Goal: Transaction & Acquisition: Obtain resource

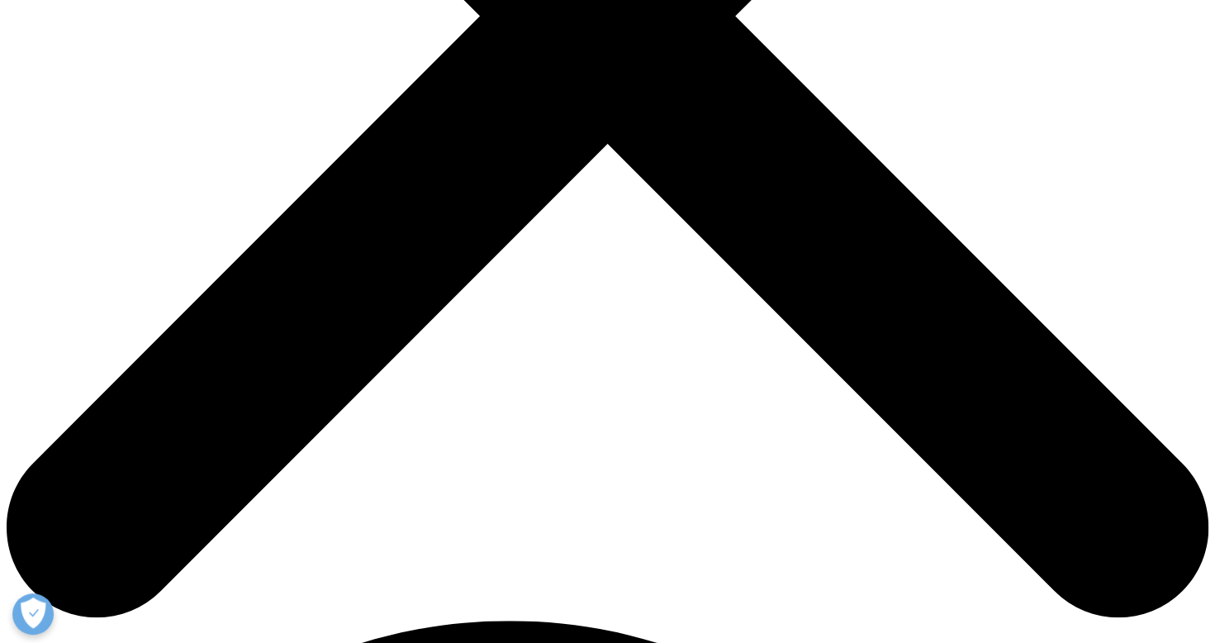
scroll to position [612, 0]
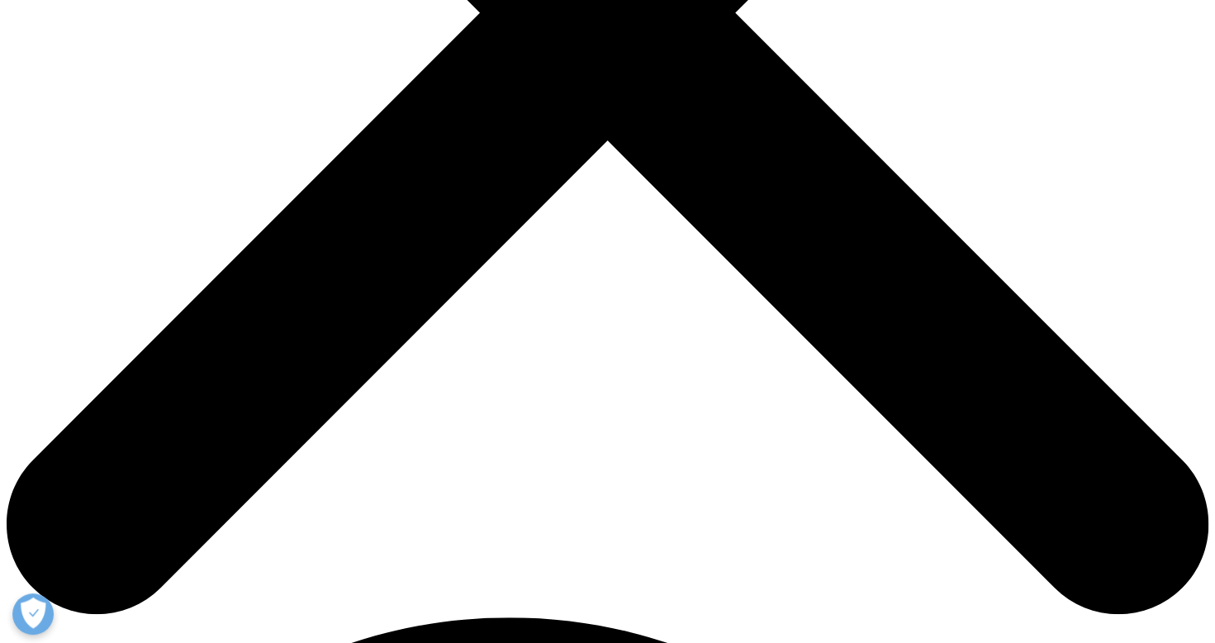
type input "Florence"
type input "Bosco"
type input "florence@bvi.eu"
type input "QUANTUM BIOSPACE by BVI.EU"
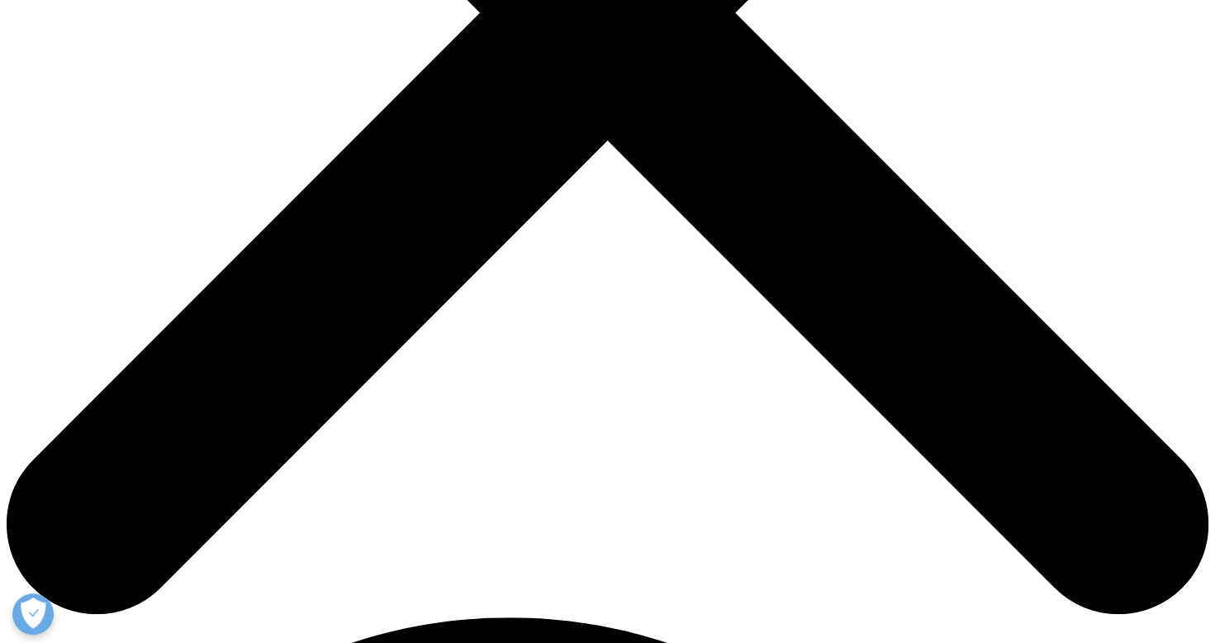
select select "[GEOGRAPHIC_DATA]"
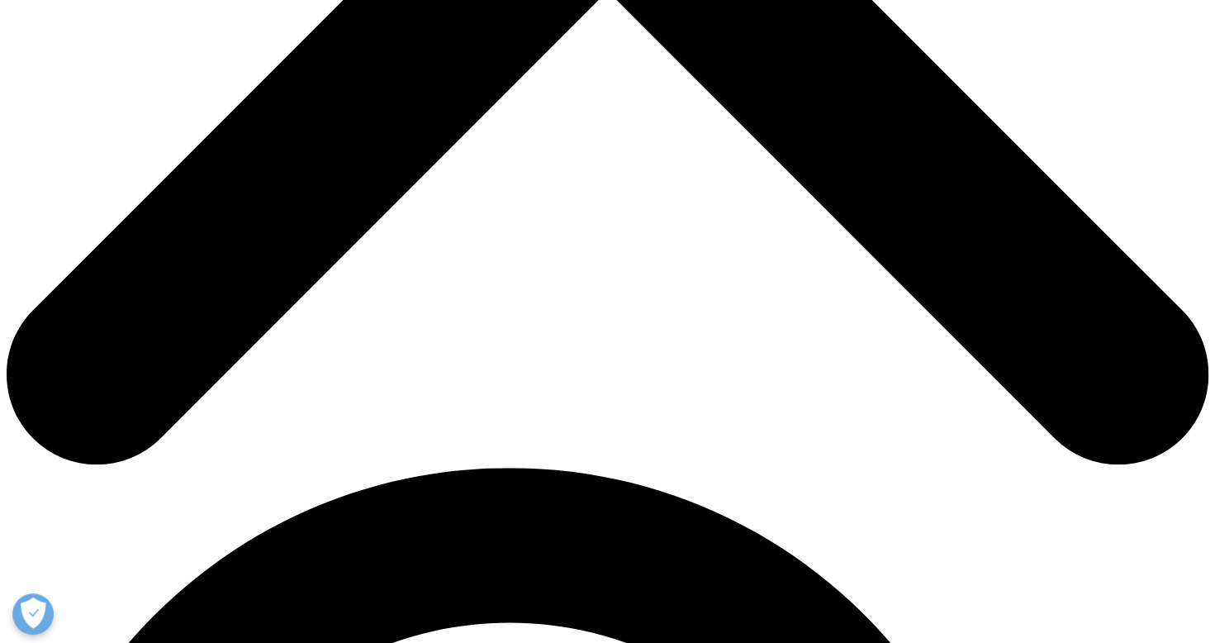
scroll to position [770, 0]
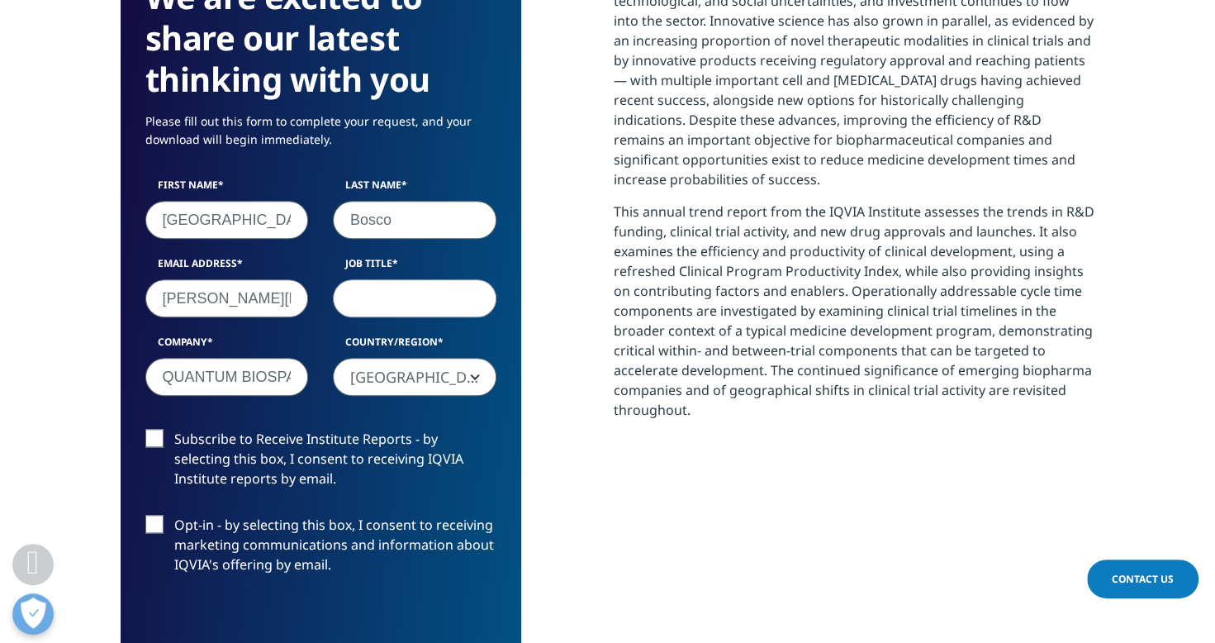
click at [375, 301] on input "Job Title" at bounding box center [415, 298] width 164 height 38
type input "Biotech Business Developer"
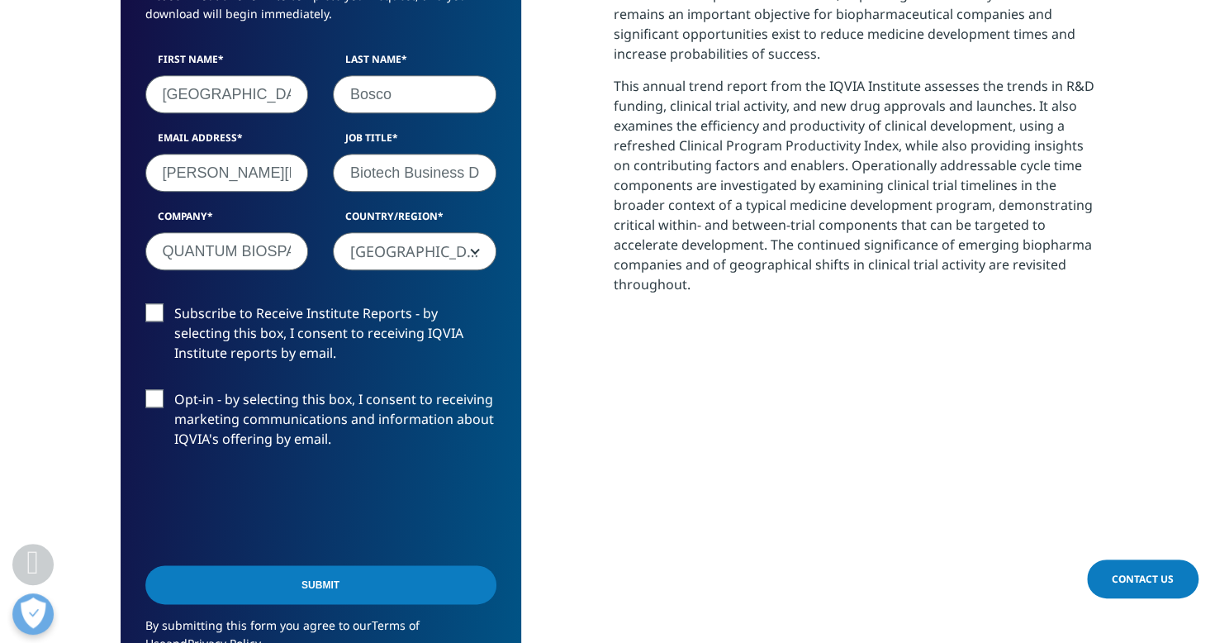
scroll to position [898, 0]
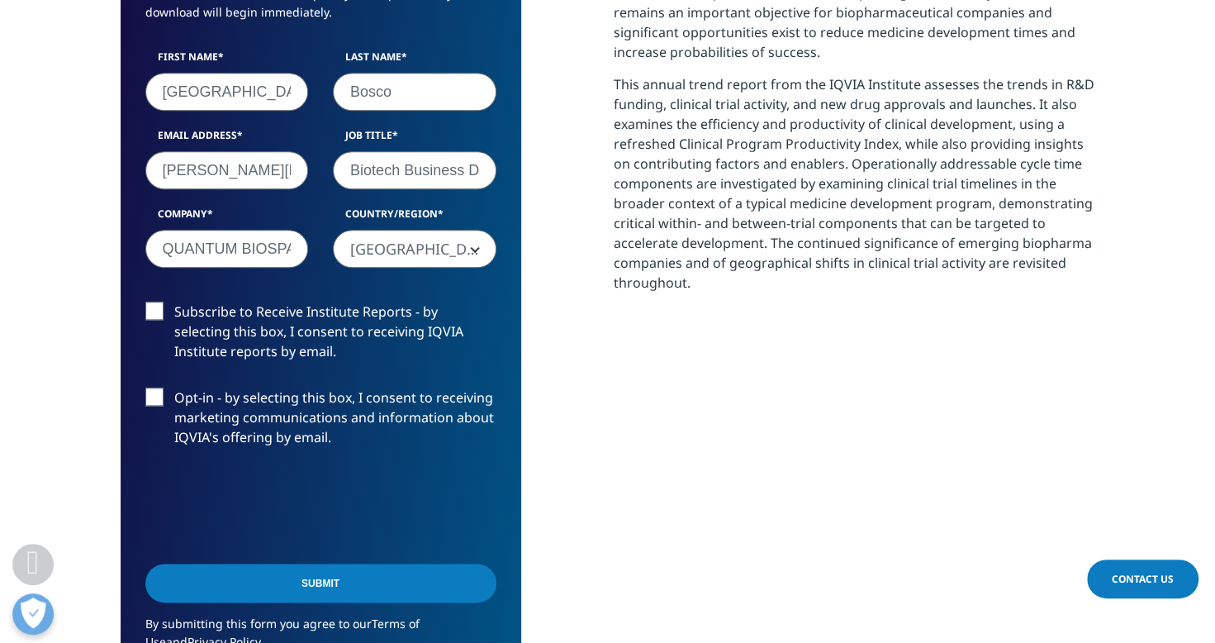
click at [321, 582] on input "Submit" at bounding box center [320, 582] width 351 height 39
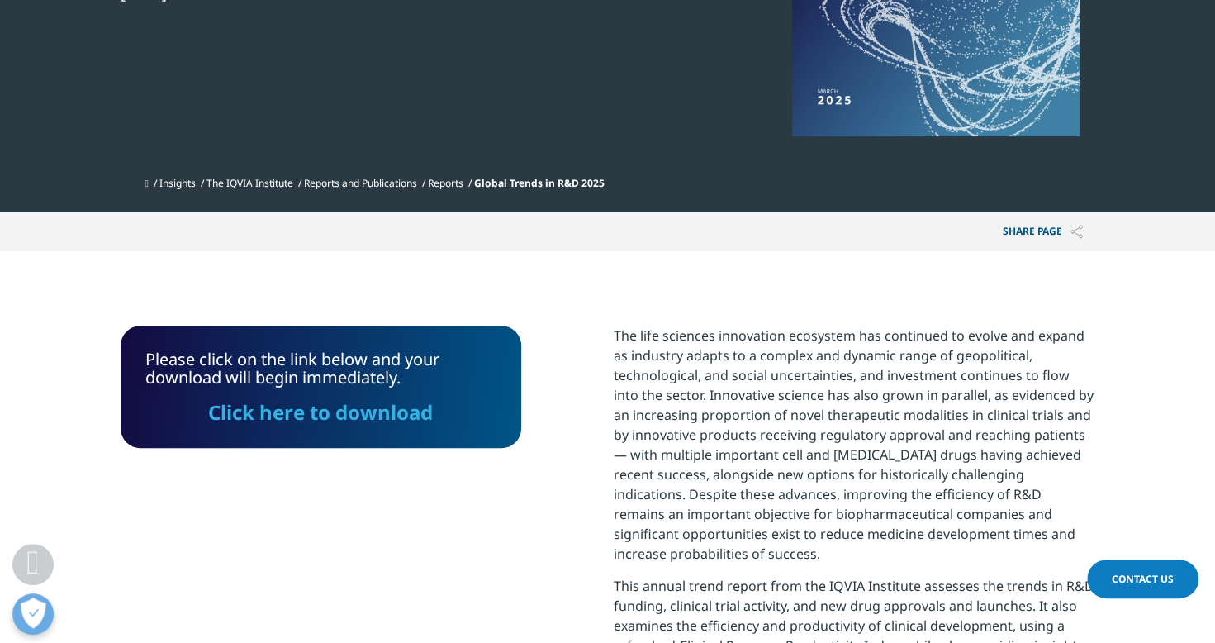
scroll to position [385, 0]
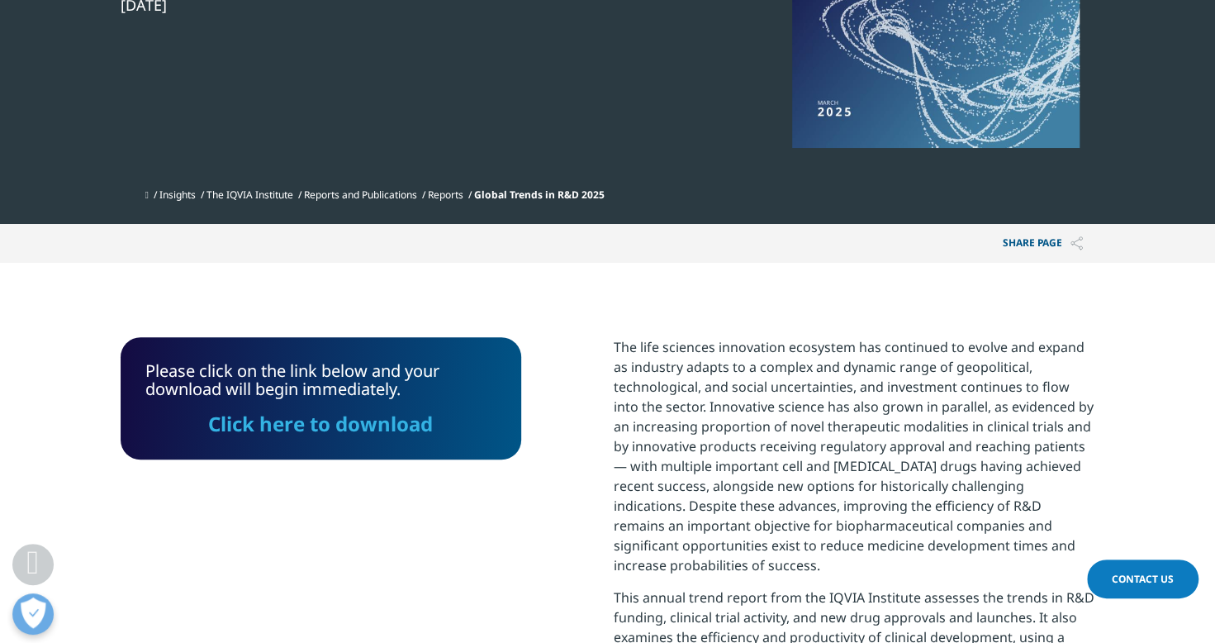
click at [405, 424] on link "Click here to download" at bounding box center [320, 423] width 225 height 27
